Goal: Obtain resource: Download file/media

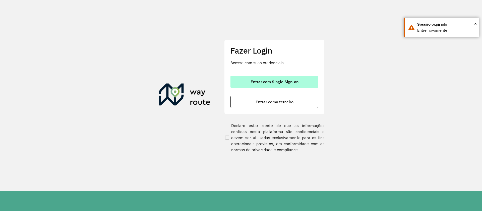
click at [266, 87] on button "Entrar com Single Sign-on" at bounding box center [274, 82] width 88 height 12
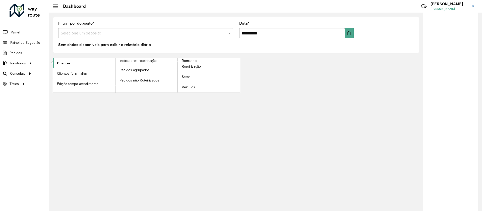
click at [57, 66] on link "Clientes" at bounding box center [84, 63] width 62 height 10
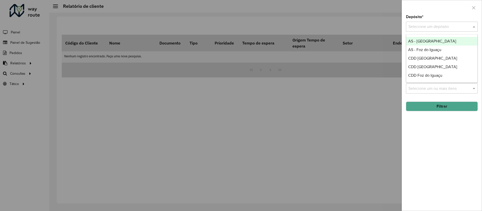
click at [429, 24] on input "text" at bounding box center [436, 27] width 57 height 6
click at [425, 78] on div "CDD Foz do Iguaçu" at bounding box center [441, 75] width 71 height 9
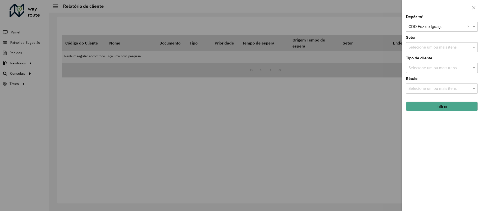
click at [425, 104] on button "Filtrar" at bounding box center [442, 106] width 72 height 10
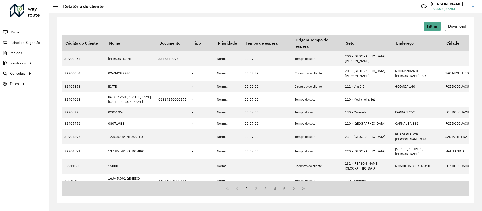
click at [450, 30] on button "Download" at bounding box center [457, 27] width 25 height 10
